Goal: Obtain resource: Download file/media

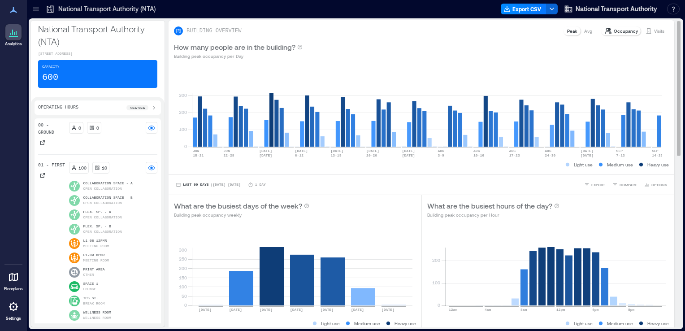
click at [584, 32] on p "Avg" at bounding box center [588, 30] width 8 height 7
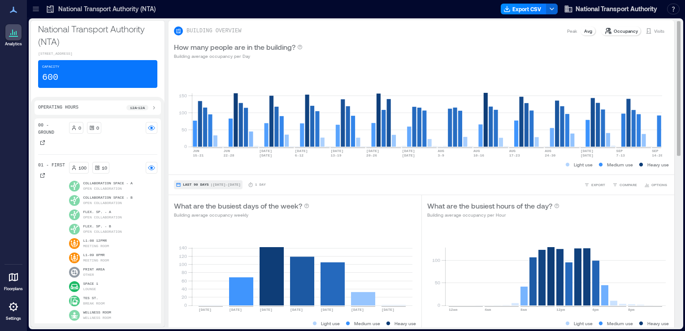
click at [208, 180] on button "Last 90 Days | [DATE] - [DATE]" at bounding box center [208, 184] width 69 height 9
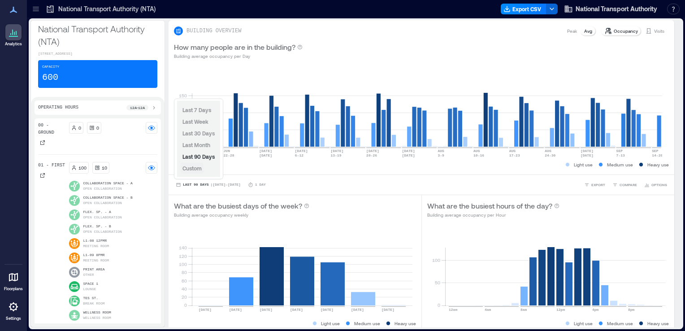
click at [192, 168] on span "Custom" at bounding box center [191, 168] width 19 height 6
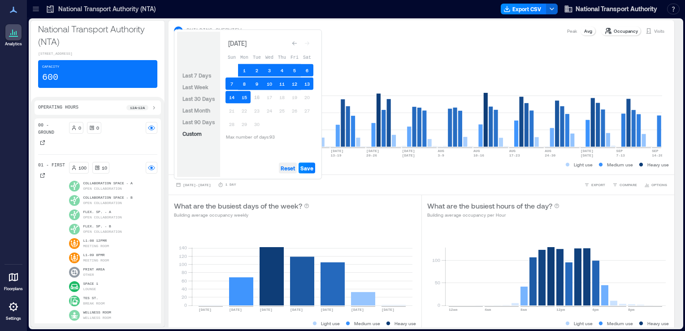
click at [288, 168] on span "Reset" at bounding box center [287, 167] width 14 height 7
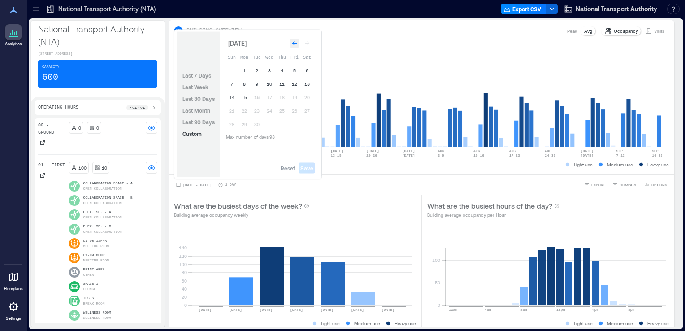
click at [292, 44] on icon "Go to previous month" at bounding box center [294, 43] width 5 height 5
click at [292, 44] on icon "Go to previous month" at bounding box center [294, 41] width 5 height 5
click at [292, 44] on icon "Go to previous month" at bounding box center [294, 43] width 5 height 5
click at [244, 122] on button "30" at bounding box center [244, 124] width 13 height 13
click at [308, 45] on icon "Go to next month" at bounding box center [306, 43] width 5 height 5
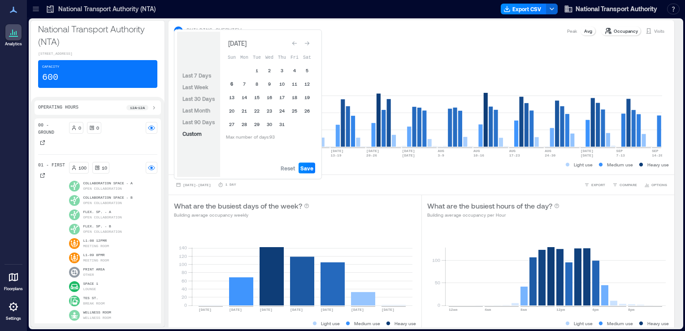
click at [232, 82] on button "6" at bounding box center [231, 84] width 13 height 13
click at [306, 168] on span "Save" at bounding box center [306, 167] width 13 height 7
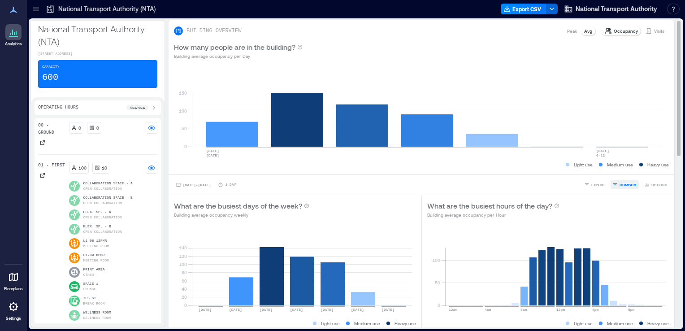
click at [619, 187] on span "COMPARE" at bounding box center [627, 184] width 17 height 5
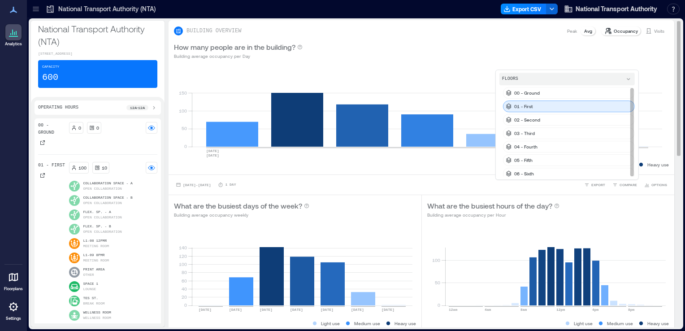
click at [570, 103] on div "01 - First" at bounding box center [569, 106] width 132 height 12
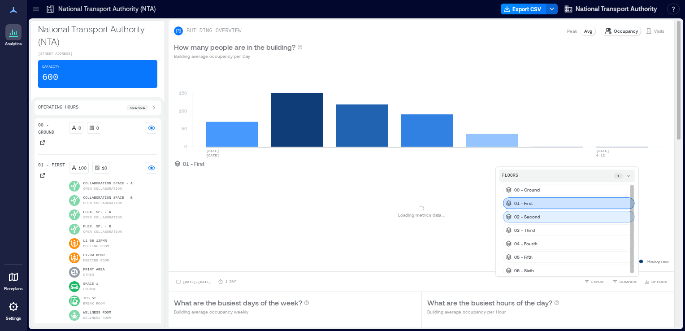
click at [535, 217] on div "02 - Second" at bounding box center [569, 217] width 132 height 12
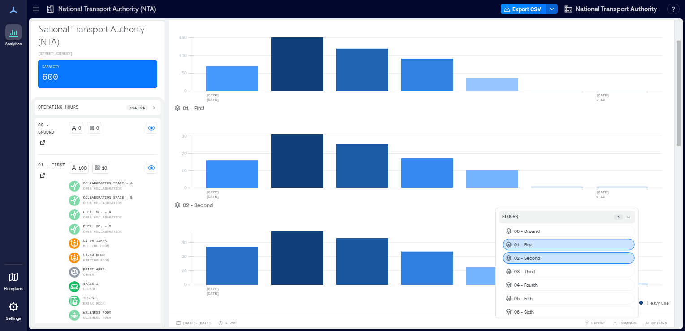
scroll to position [56, 0]
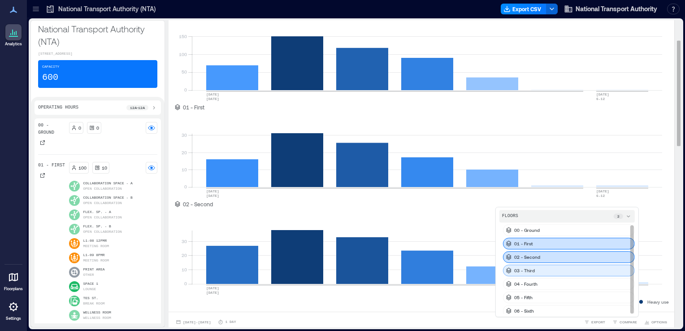
click at [566, 268] on div "03 - Third" at bounding box center [569, 270] width 132 height 12
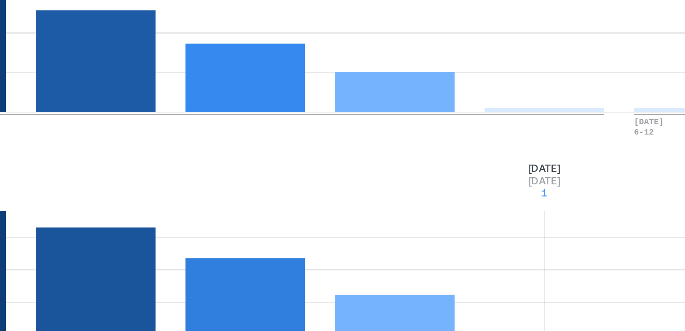
scroll to position [43, 0]
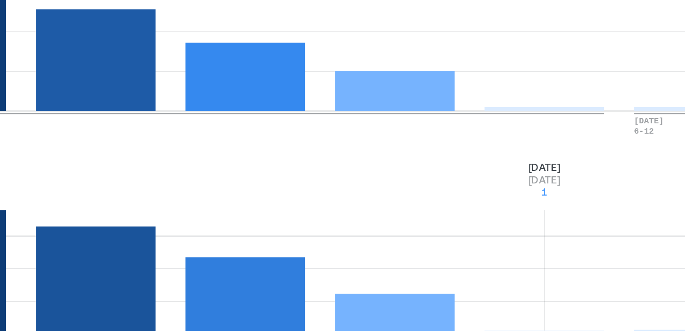
click at [558, 245] on rect at bounding box center [427, 258] width 470 height 76
drag, startPoint x: 558, startPoint y: 245, endPoint x: 555, endPoint y: 237, distance: 7.8
click at [555, 237] on rect at bounding box center [427, 258] width 470 height 76
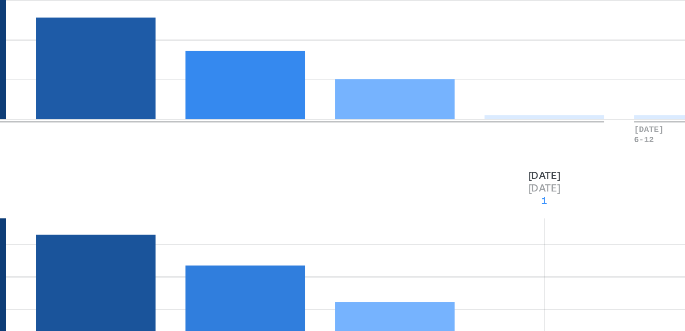
scroll to position [38, 0]
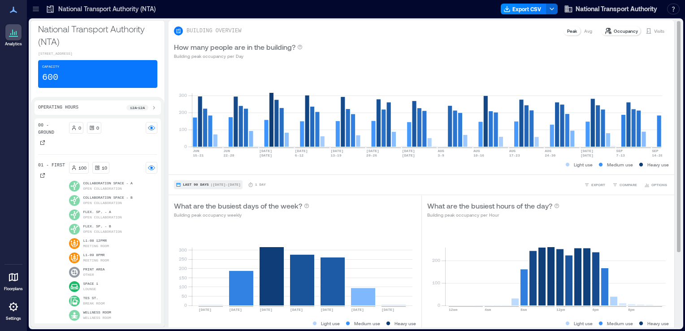
click at [193, 185] on span "Last 90 Days" at bounding box center [196, 185] width 26 height 0
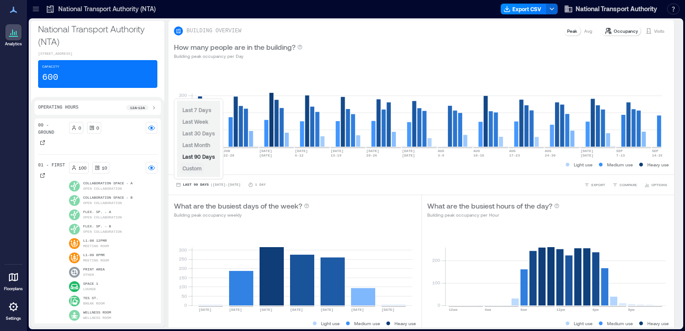
click at [197, 166] on span "Custom" at bounding box center [191, 168] width 19 height 6
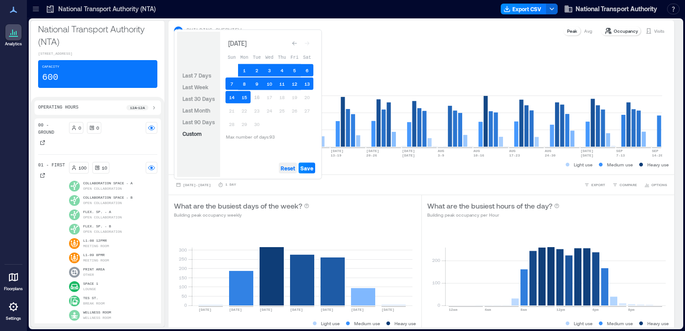
click at [287, 170] on span "Reset" at bounding box center [287, 167] width 14 height 7
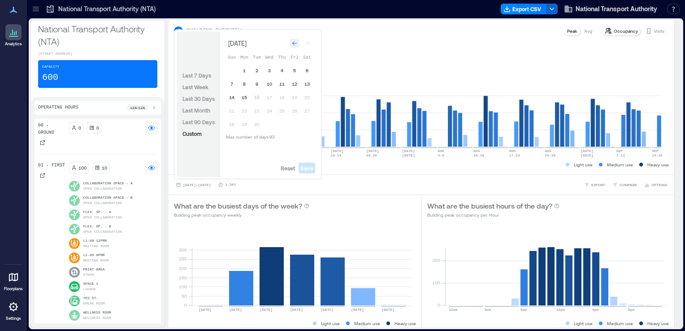
click at [293, 45] on icon "Go to previous month" at bounding box center [294, 43] width 5 height 5
click at [293, 44] on icon "Go to previous month" at bounding box center [294, 41] width 5 height 5
click at [293, 45] on icon "Go to previous month" at bounding box center [294, 43] width 5 height 5
click at [242, 121] on button "30" at bounding box center [244, 124] width 13 height 13
click at [307, 44] on icon "Go to next month" at bounding box center [306, 43] width 5 height 5
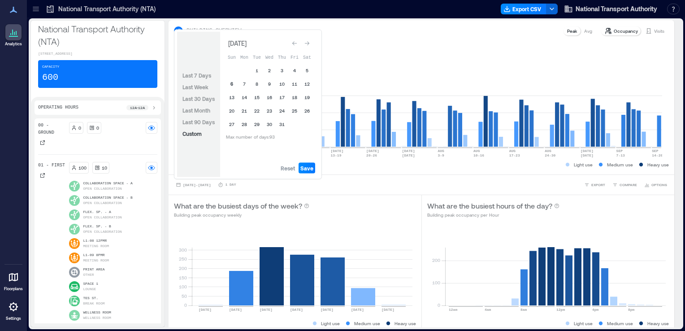
click at [230, 80] on button "6" at bounding box center [231, 84] width 13 height 13
click at [309, 168] on span "Save" at bounding box center [306, 167] width 13 height 7
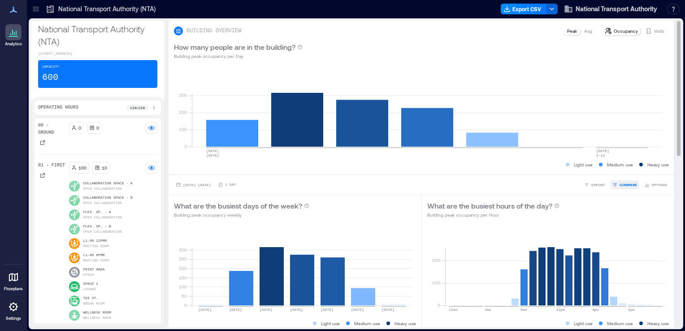
click at [622, 185] on span "COMPARE" at bounding box center [627, 184] width 17 height 5
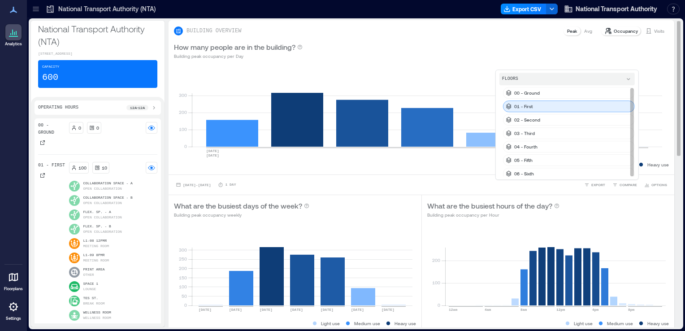
click at [561, 105] on div "01 - First" at bounding box center [569, 106] width 132 height 12
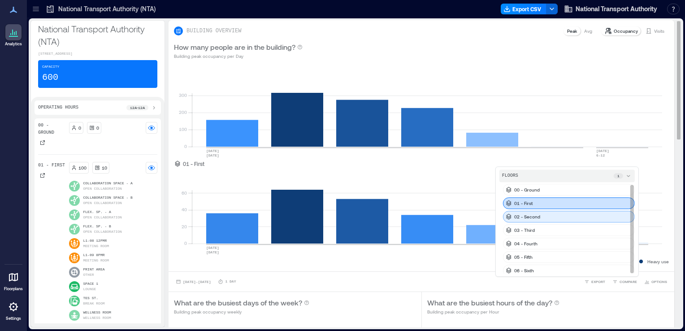
click at [536, 216] on div "02 - Second" at bounding box center [569, 217] width 132 height 12
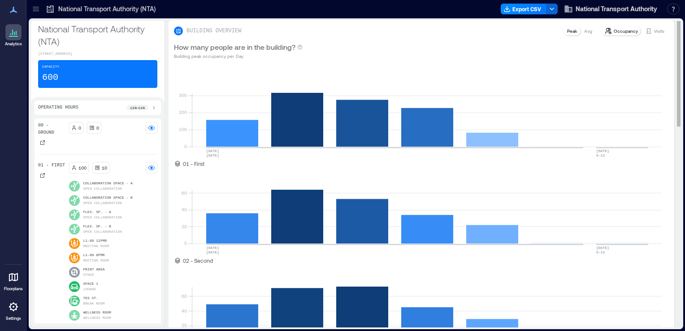
drag, startPoint x: 672, startPoint y: 121, endPoint x: 672, endPoint y: 156, distance: 34.9
click at [672, 156] on div "BUILDING OVERVIEW Peak Avg Occupancy Visits How many people are in the building…" at bounding box center [424, 173] width 513 height 307
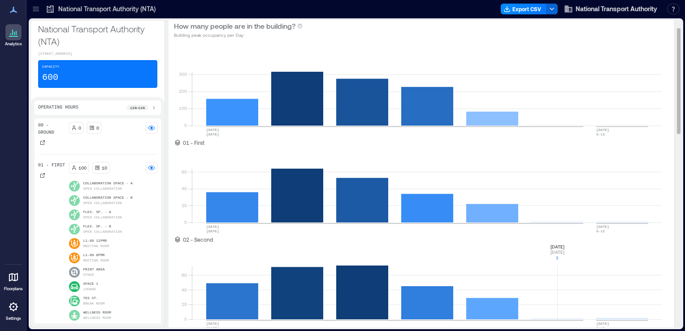
scroll to position [107, 0]
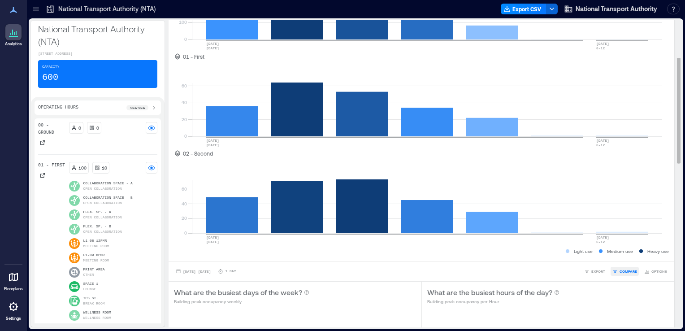
click at [622, 270] on span "COMPARE" at bounding box center [627, 270] width 17 height 5
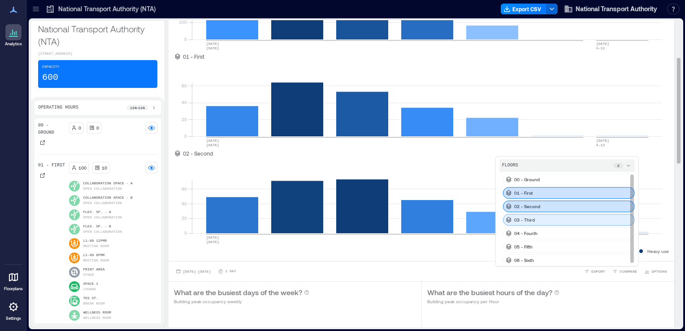
click at [552, 220] on div "03 - Third" at bounding box center [569, 220] width 132 height 12
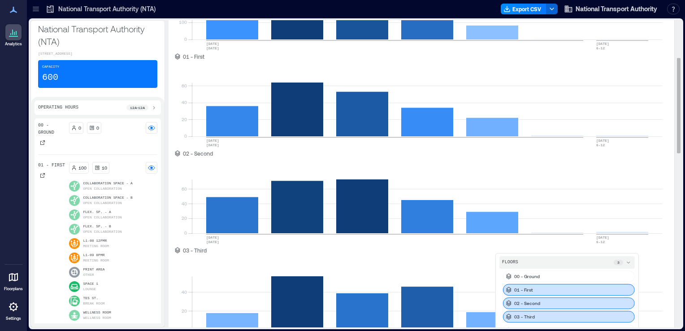
scroll to position [125, 0]
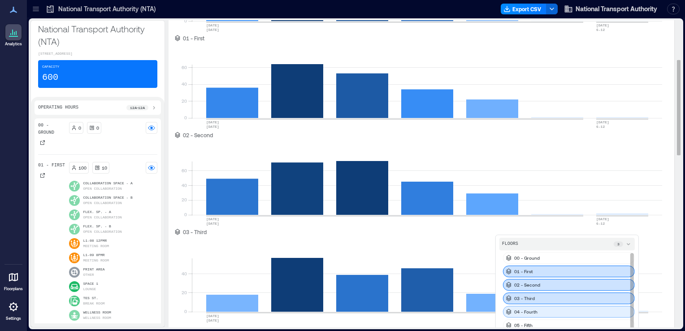
click at [531, 312] on div "04 - Fourth" at bounding box center [569, 312] width 132 height 12
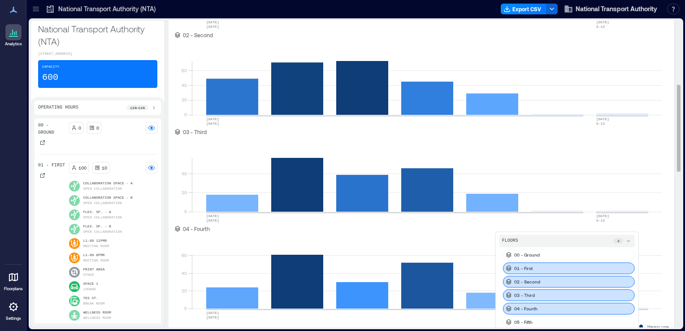
scroll to position [226, 0]
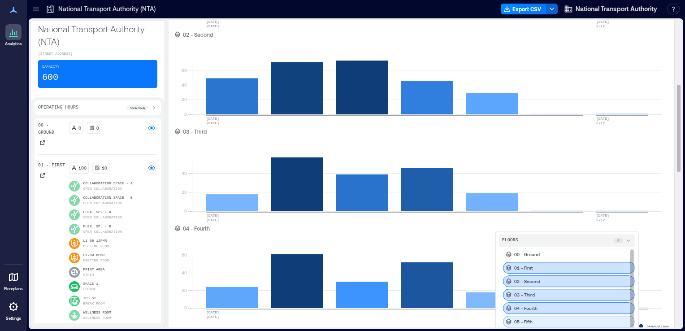
click at [542, 322] on div "05 - Fifth" at bounding box center [569, 321] width 132 height 12
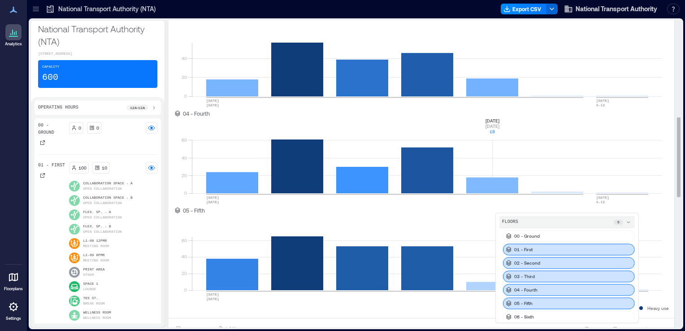
scroll to position [371, 0]
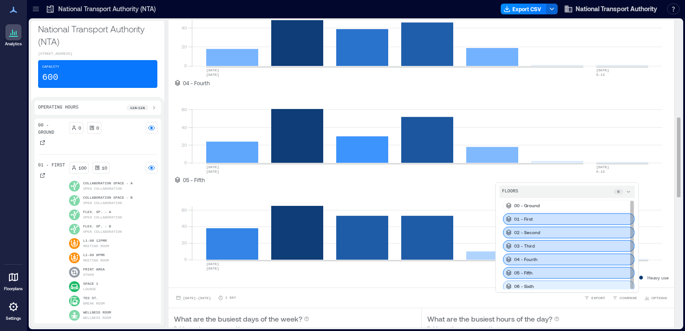
click at [536, 283] on div "06 - Sixth" at bounding box center [569, 286] width 132 height 12
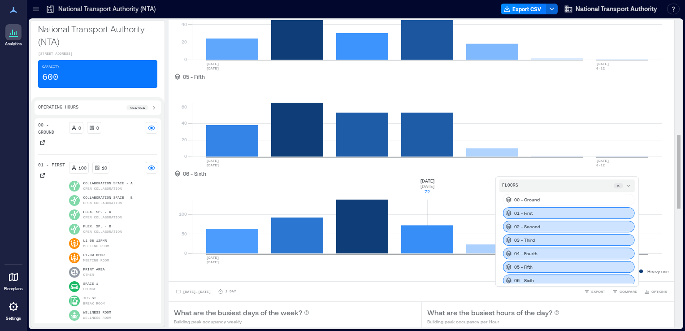
scroll to position [474, 0]
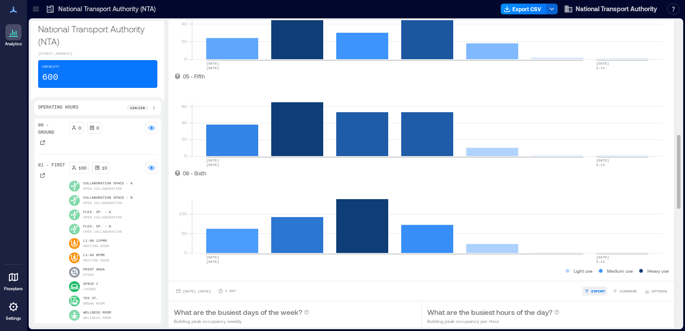
click at [596, 291] on span "EXPORT" at bounding box center [598, 290] width 14 height 5
click at [595, 277] on span "CSV" at bounding box center [594, 278] width 7 height 5
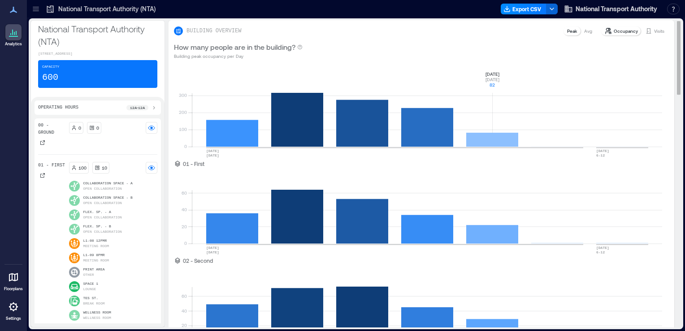
scroll to position [3, 0]
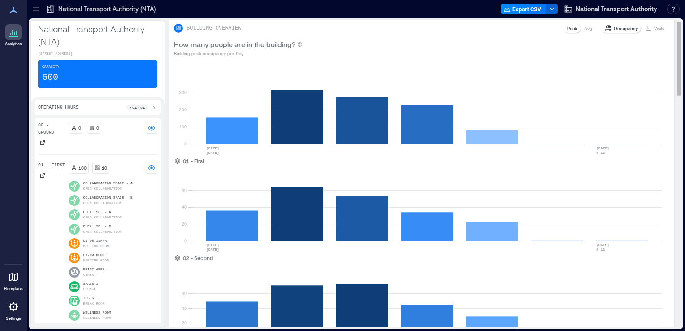
click at [584, 27] on p "Avg" at bounding box center [588, 28] width 8 height 7
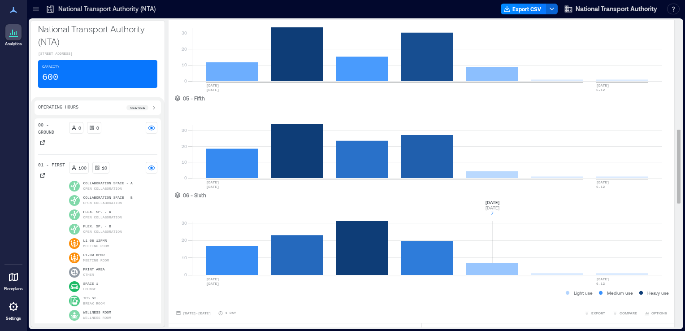
scroll to position [482, 0]
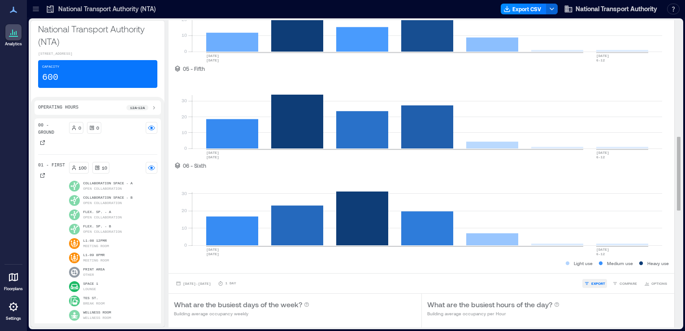
click at [593, 284] on span "EXPORT" at bounding box center [598, 282] width 14 height 5
click at [590, 268] on button "CSV" at bounding box center [591, 270] width 22 height 9
click at [211, 280] on button "[DATE] - [DATE]" at bounding box center [193, 283] width 39 height 9
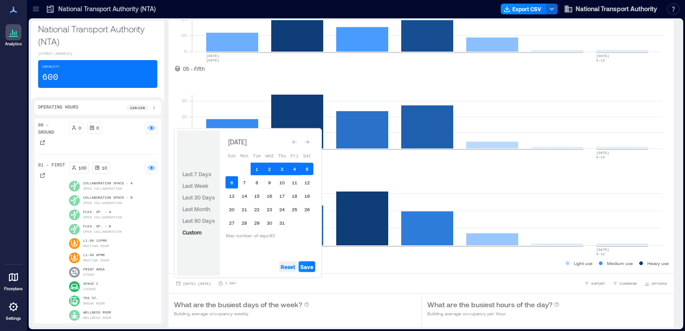
click at [289, 264] on span "Reset" at bounding box center [287, 266] width 14 height 7
click at [243, 181] on button "7" at bounding box center [244, 182] width 13 height 13
click at [231, 195] on button "13" at bounding box center [231, 196] width 13 height 13
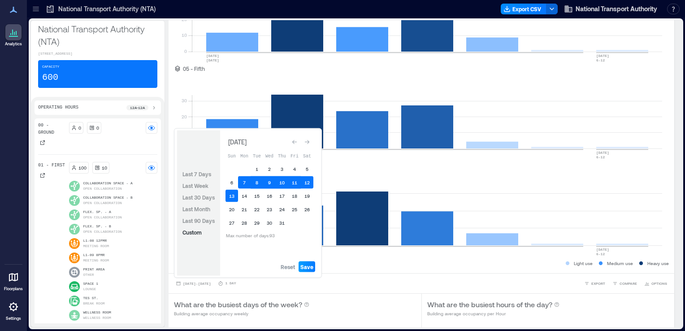
click at [305, 270] on span "Save" at bounding box center [306, 266] width 13 height 7
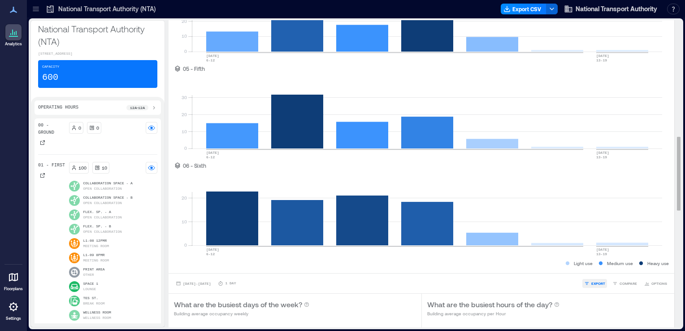
click at [591, 280] on span "EXPORT" at bounding box center [598, 282] width 14 height 5
click at [589, 272] on button "CSV" at bounding box center [591, 270] width 22 height 9
click at [211, 283] on span "[DATE] - [DATE]" at bounding box center [197, 283] width 28 height 4
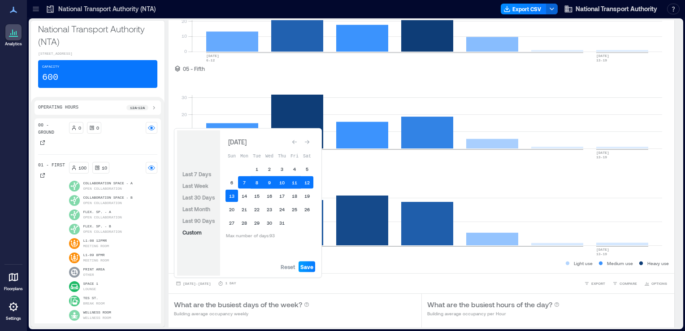
click at [306, 264] on span "Save" at bounding box center [306, 266] width 13 height 7
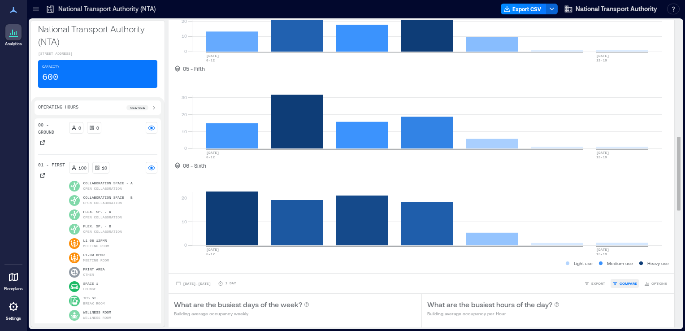
click at [622, 280] on span "COMPARE" at bounding box center [627, 282] width 17 height 5
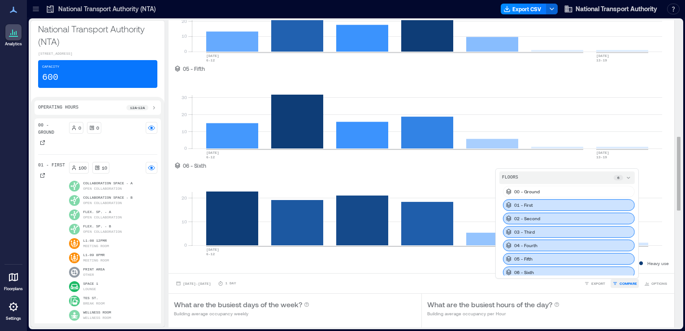
click at [622, 280] on span "COMPARE" at bounding box center [627, 282] width 17 height 5
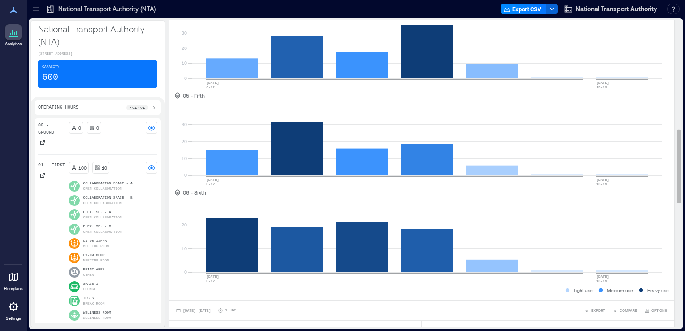
scroll to position [451, 0]
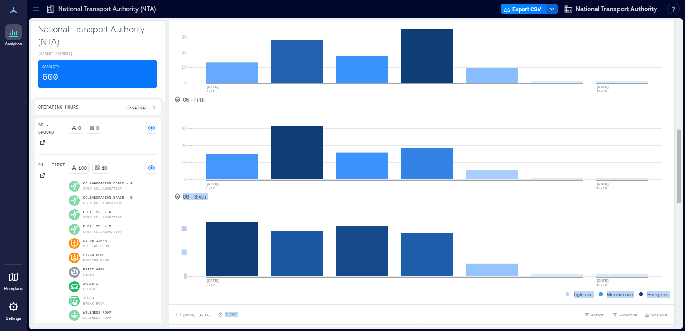
drag, startPoint x: 672, startPoint y: 183, endPoint x: 674, endPoint y: 144, distance: 39.0
click at [674, 144] on div "BUILDING OVERVIEW Peak Avg Occupancy Visits How many people are in the building…" at bounding box center [424, 173] width 513 height 307
copy body "600 ( Building Capacity ) 06 - Sixth 0 10 [DATE] 6-[DATE] [DATE]-[DATE] 600 ( B…"
click at [640, 121] on rect at bounding box center [427, 141] width 470 height 76
click at [647, 74] on rect at bounding box center [427, 44] width 470 height 76
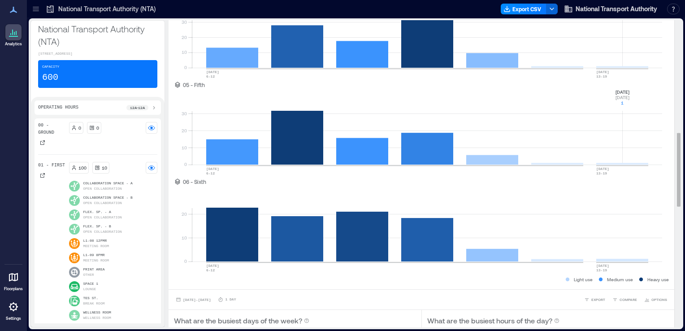
scroll to position [466, 0]
click at [592, 299] on span "EXPORT" at bounding box center [598, 299] width 14 height 5
click at [591, 286] on span "CSV" at bounding box center [594, 286] width 7 height 5
